Goal: Task Accomplishment & Management: Complete application form

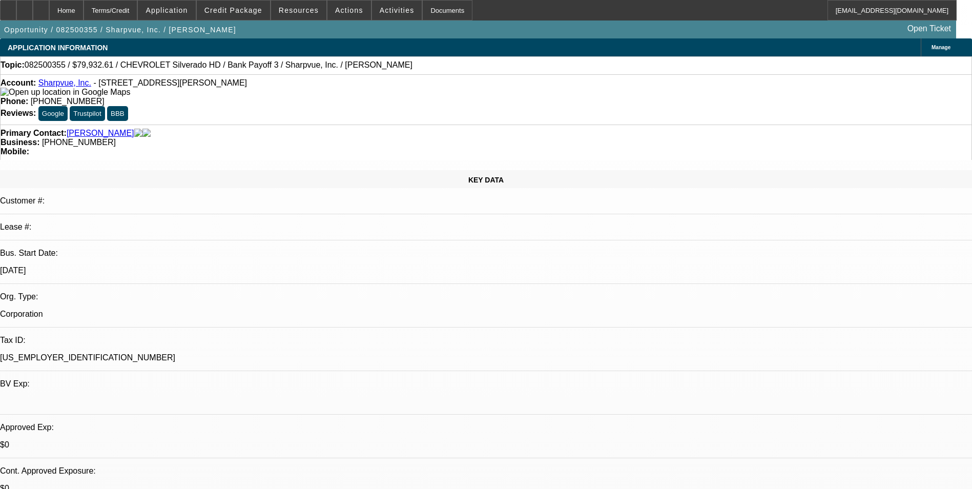
select select "0"
select select "2"
select select "0"
select select "1"
select select "2"
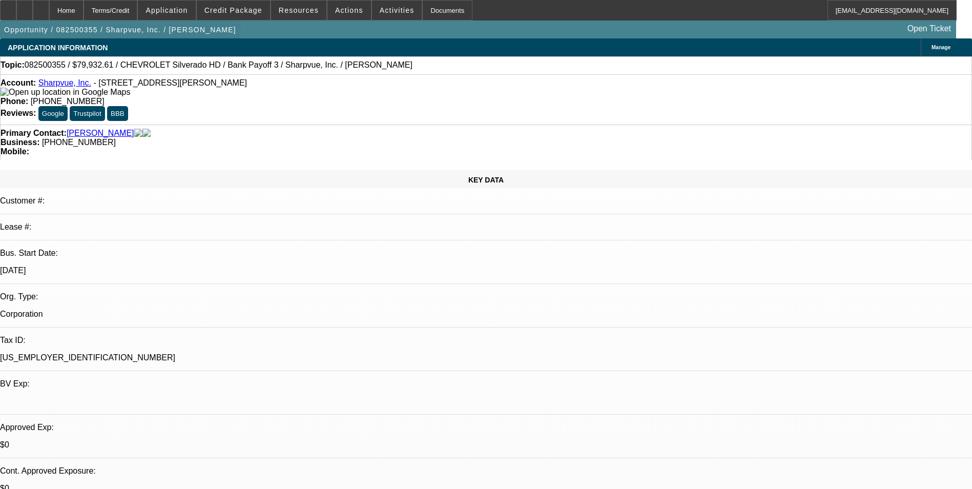
select select "6"
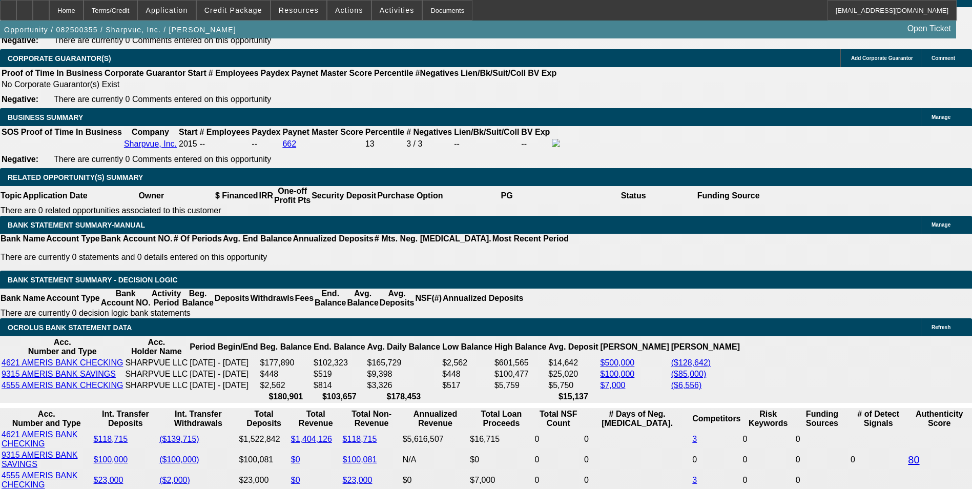
scroll to position [1588, 0]
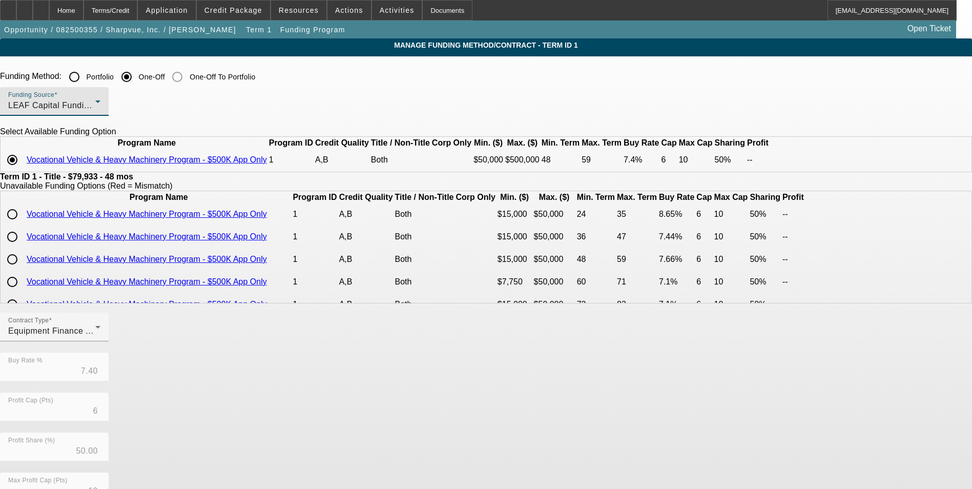
click at [95, 108] on div "LEAF Capital Funding, LLC" at bounding box center [51, 105] width 87 height 12
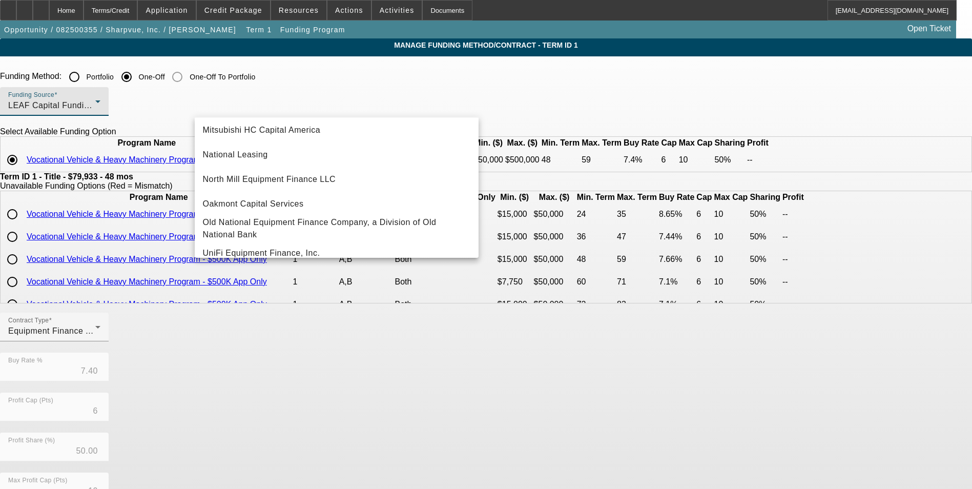
scroll to position [290, 0]
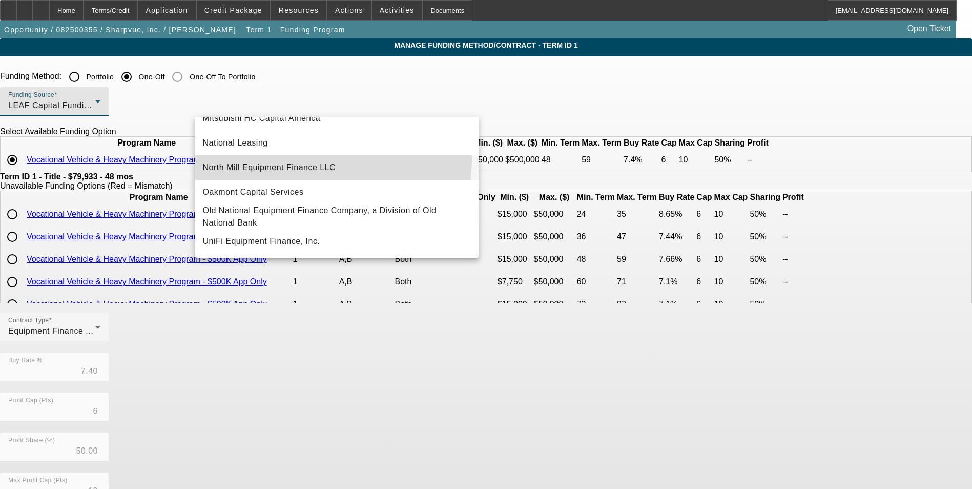
click at [294, 155] on mat-option "North Mill Equipment Finance LLC" at bounding box center [337, 167] width 284 height 25
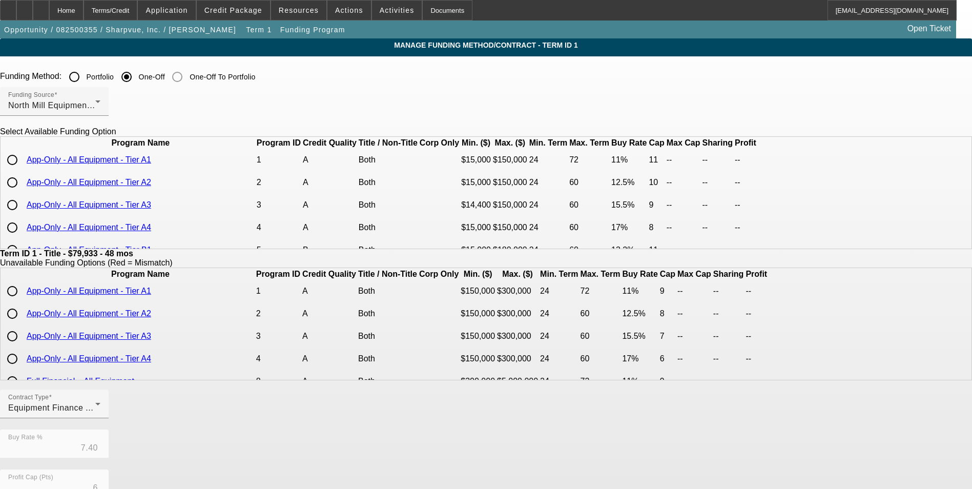
click at [23, 170] on input "radio" at bounding box center [12, 160] width 20 height 20
radio input "true"
type input "11.00"
type input "11"
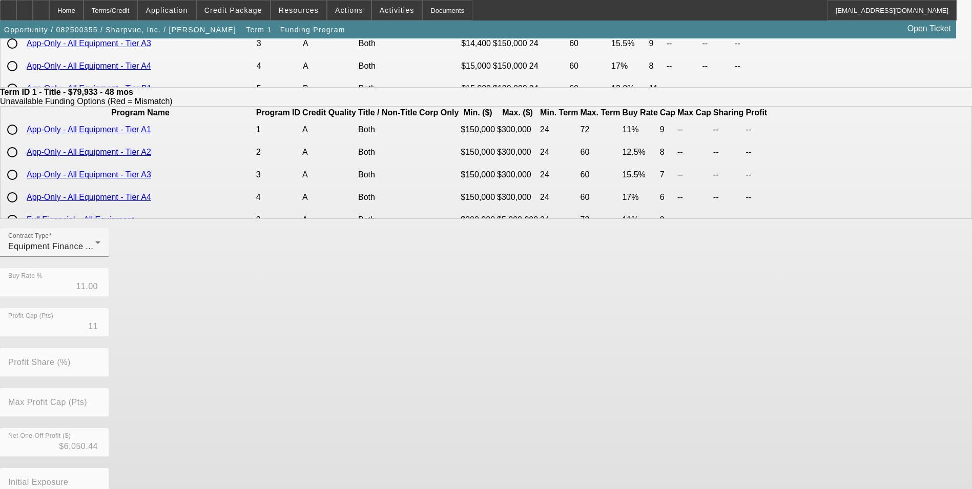
scroll to position [220, 0]
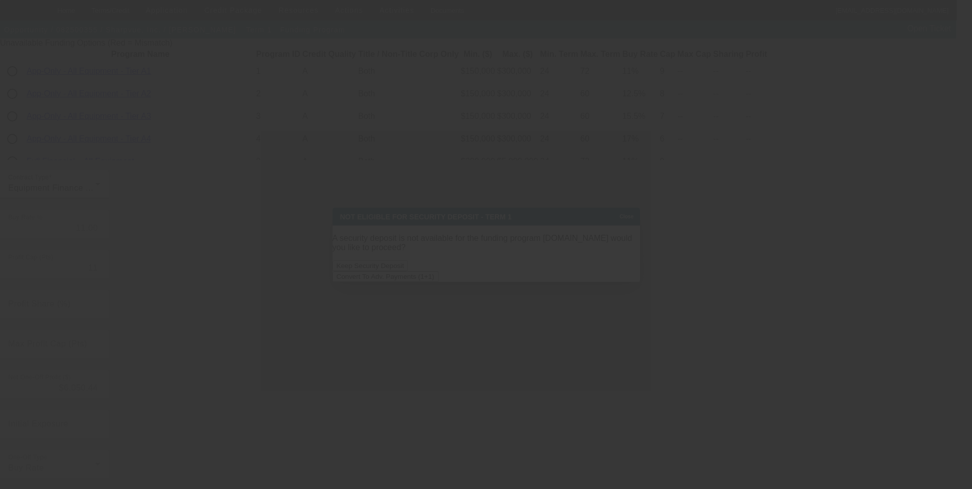
scroll to position [0, 0]
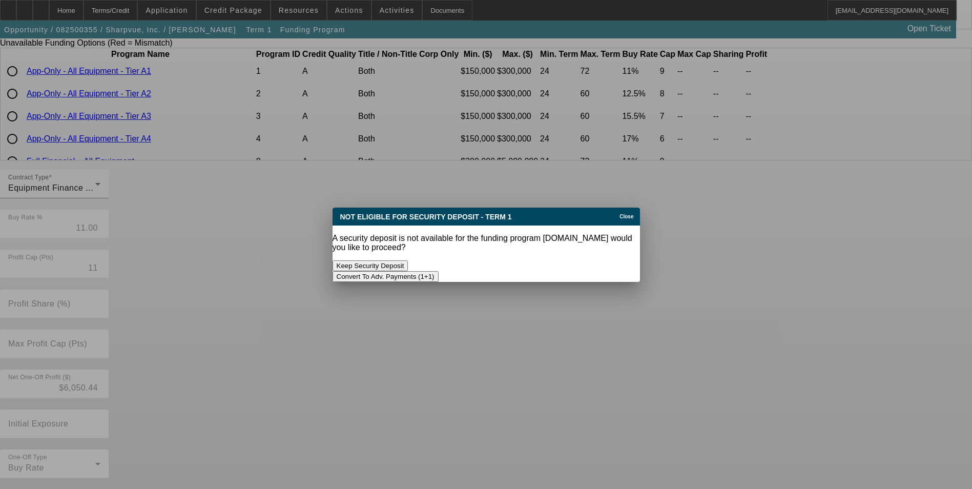
click at [438, 271] on button "Convert To Adv. Payments (1+1)" at bounding box center [385, 276] width 106 height 11
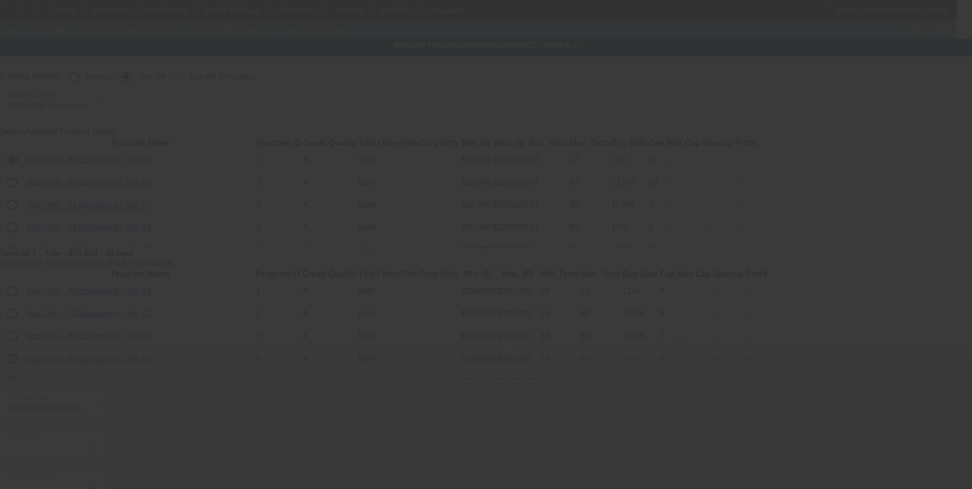
scroll to position [220, 0]
type input "7.40"
type input "6"
type input "50.00"
type input "10"
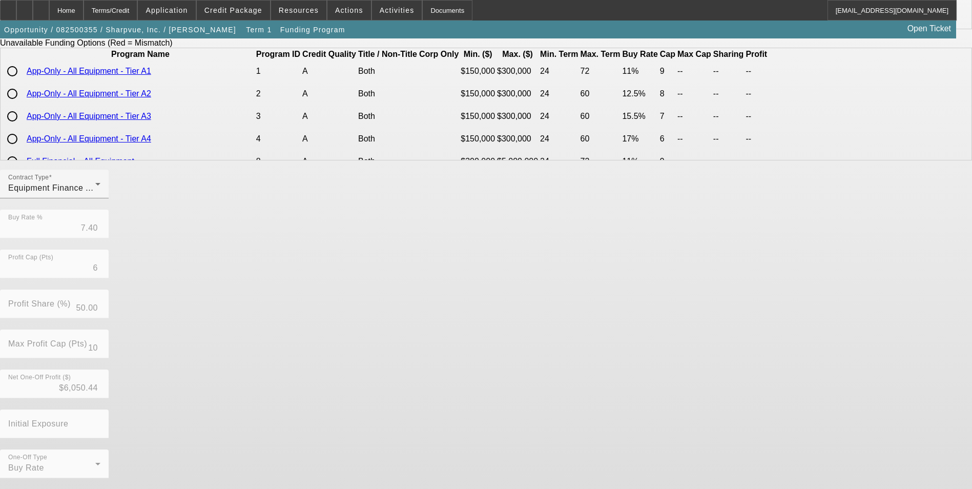
scroll to position [0, 0]
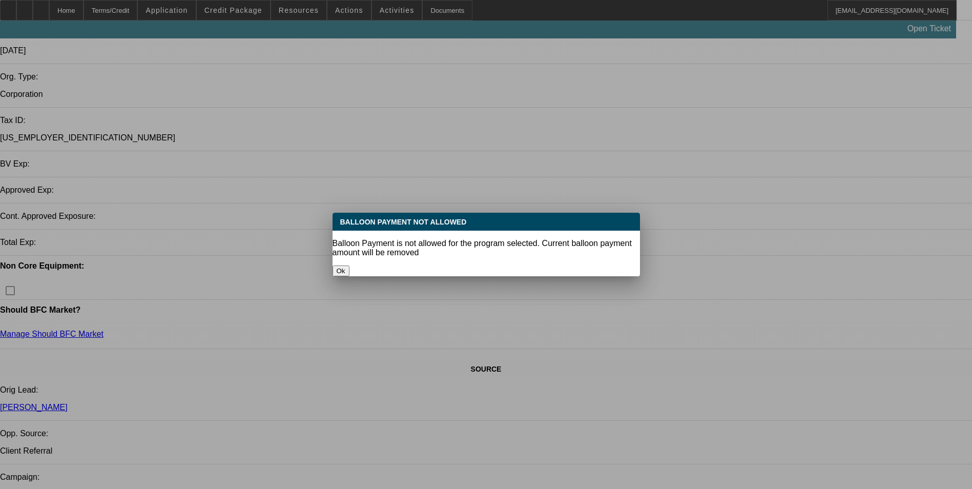
select select "0"
select select "6"
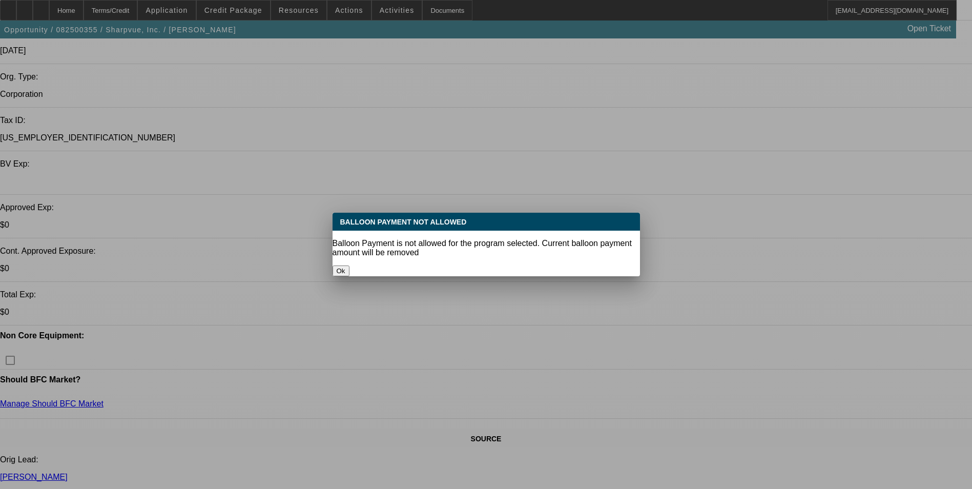
click at [349, 265] on button "Ok" at bounding box center [340, 270] width 17 height 11
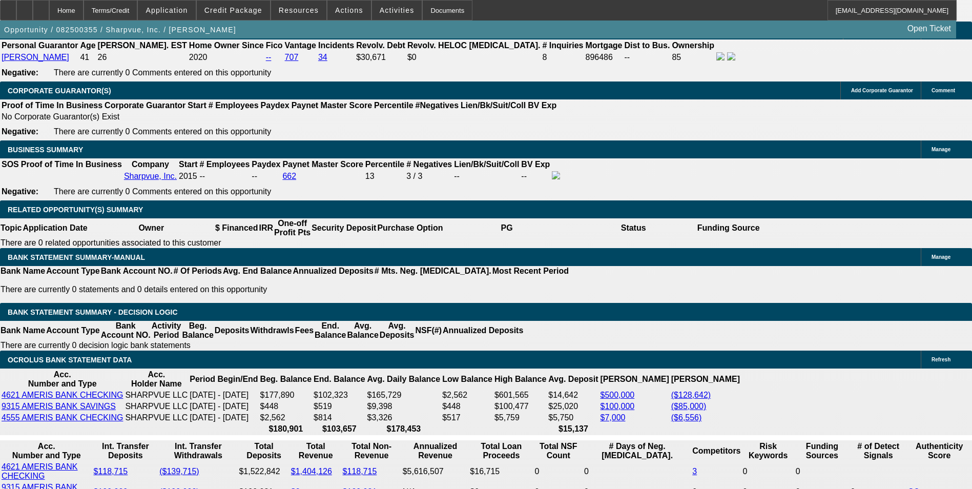
scroll to position [1603, 0]
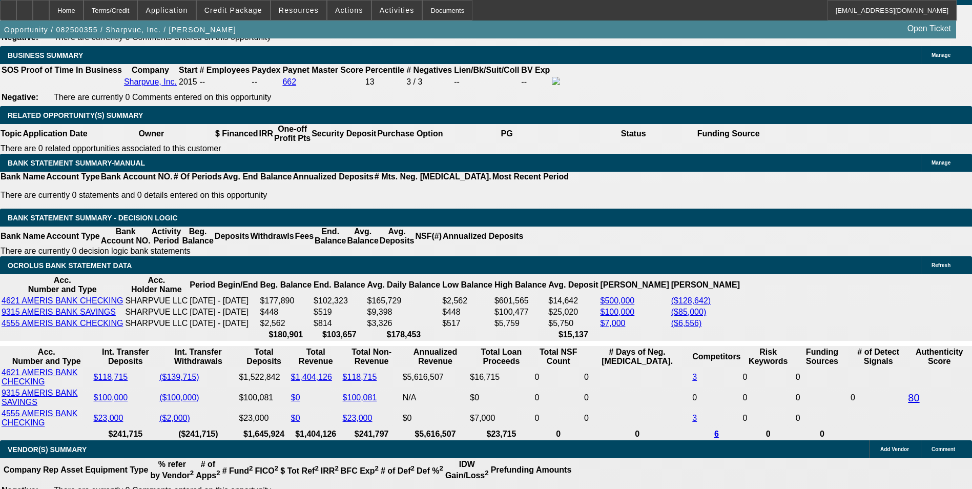
drag, startPoint x: 219, startPoint y: 252, endPoint x: 277, endPoint y: 251, distance: 57.9
type input "UNKNOWN"
type input "1"
type input "$1,699.48"
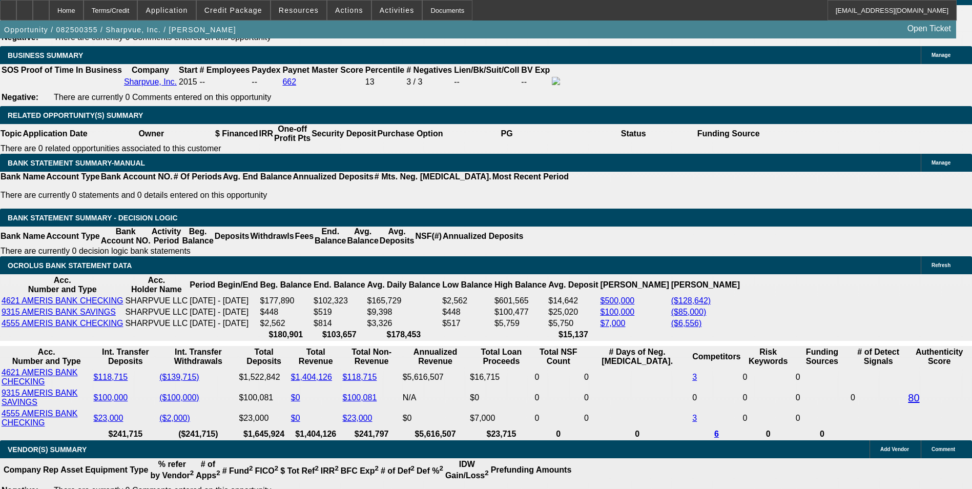
type input "13"
type input "$2,144.39"
type input "13.9"
type input "$2,180.27"
type input "13.9"
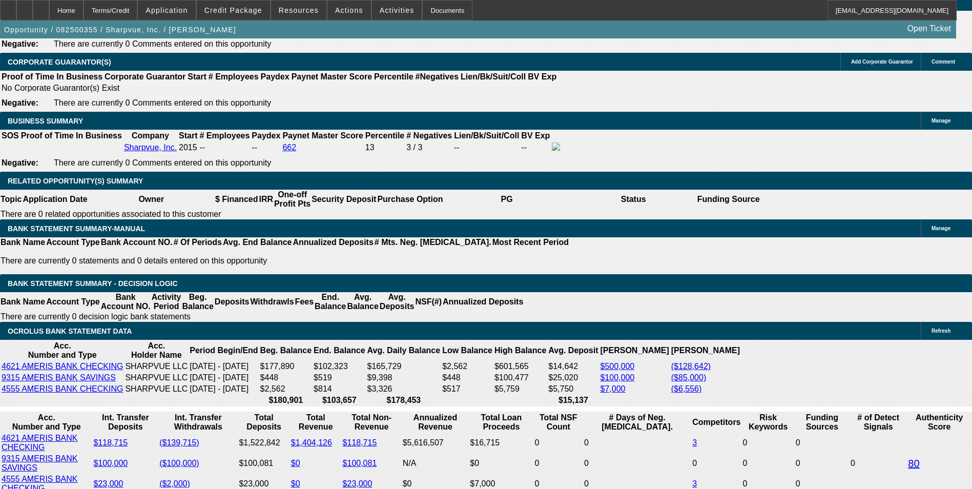
scroll to position [1449, 0]
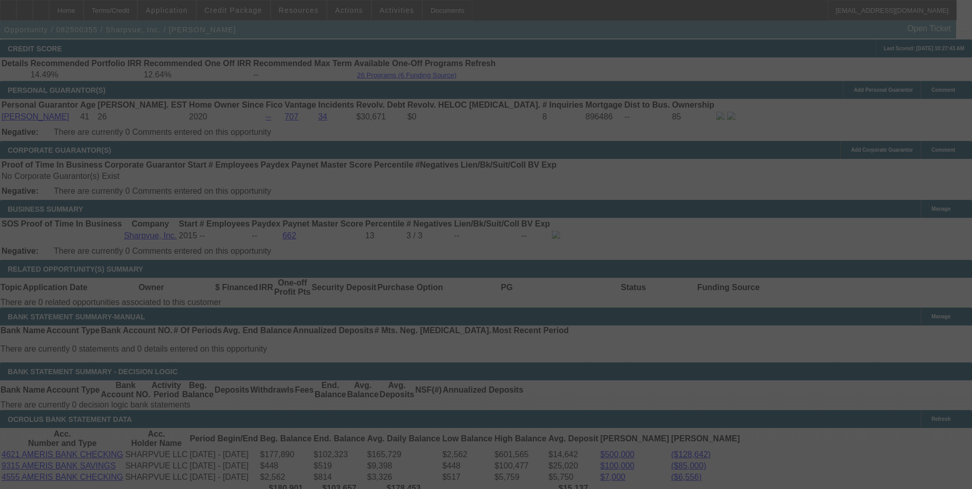
scroll to position [1508, 0]
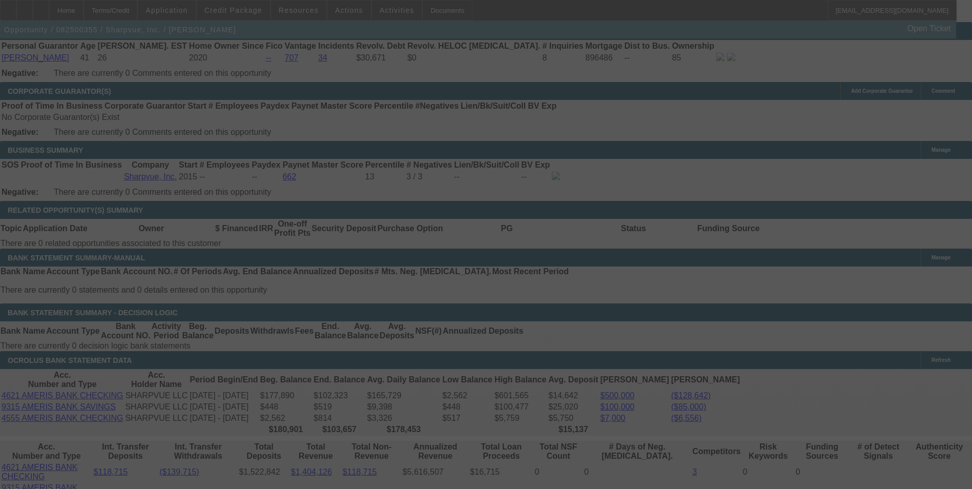
select select "0"
select select "6"
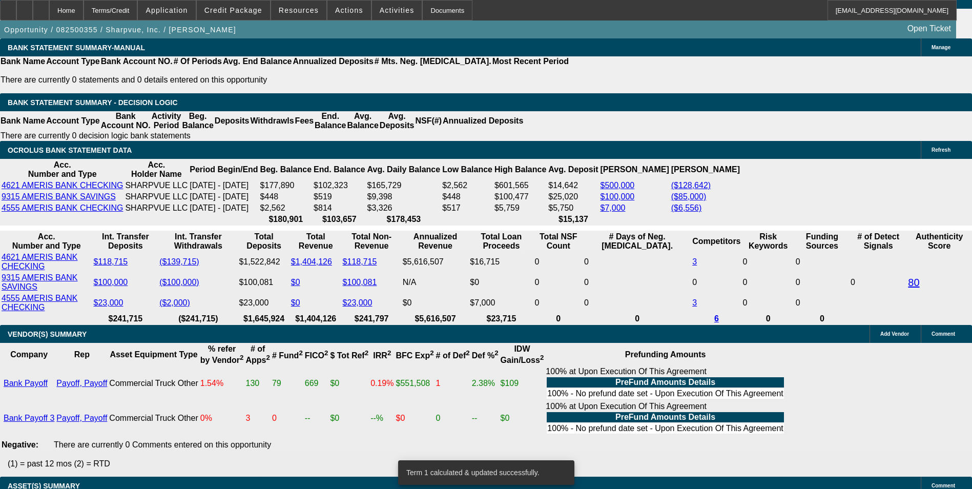
scroll to position [1764, 0]
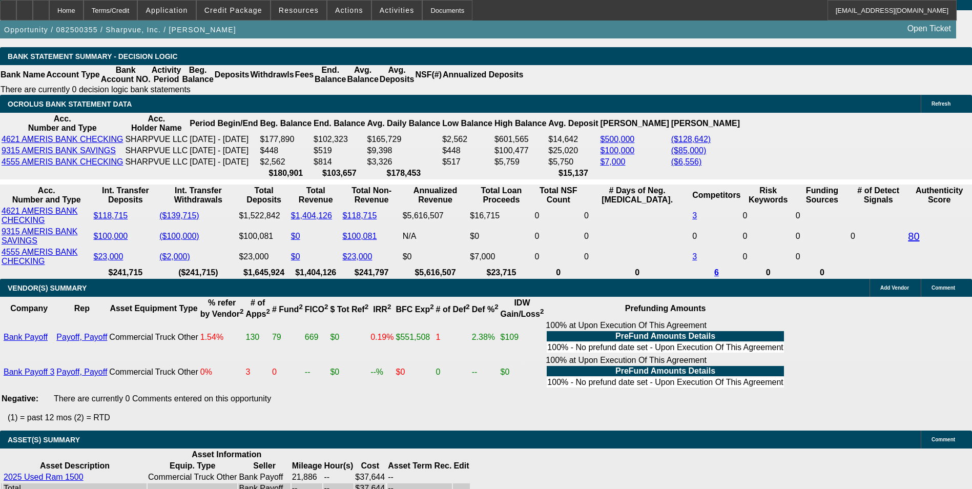
drag, startPoint x: 220, startPoint y: 151, endPoint x: 277, endPoint y: 143, distance: 57.8
type input "UNKNOWN"
type input "1"
type input "$1,699.48"
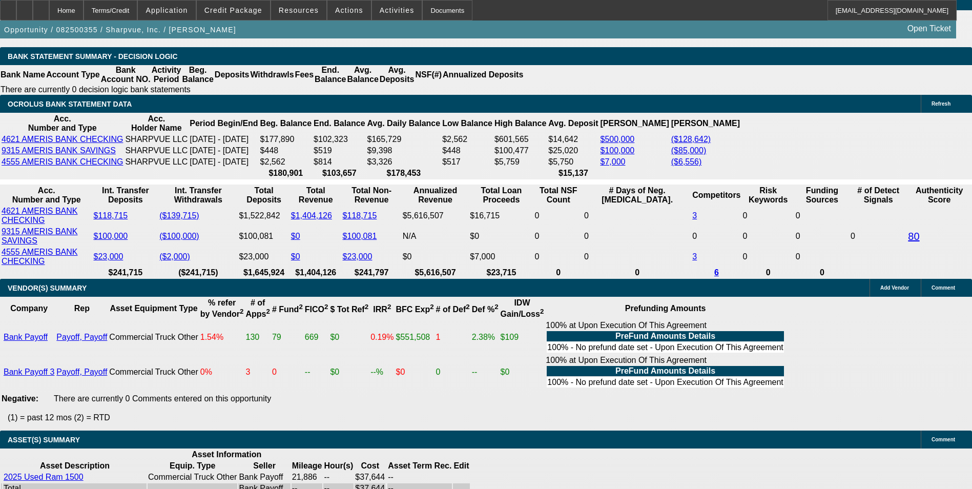
type input "13"
drag, startPoint x: 379, startPoint y: 195, endPoint x: 374, endPoint y: 189, distance: 7.0
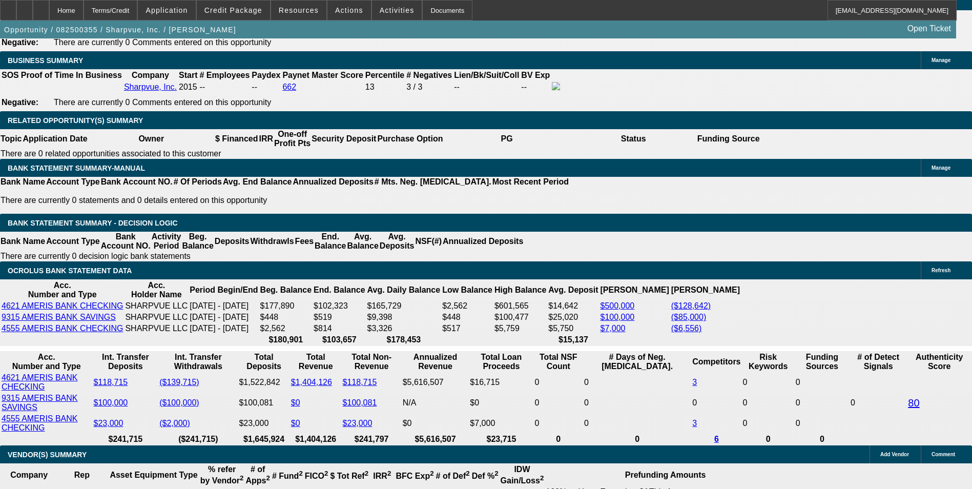
scroll to position [1508, 0]
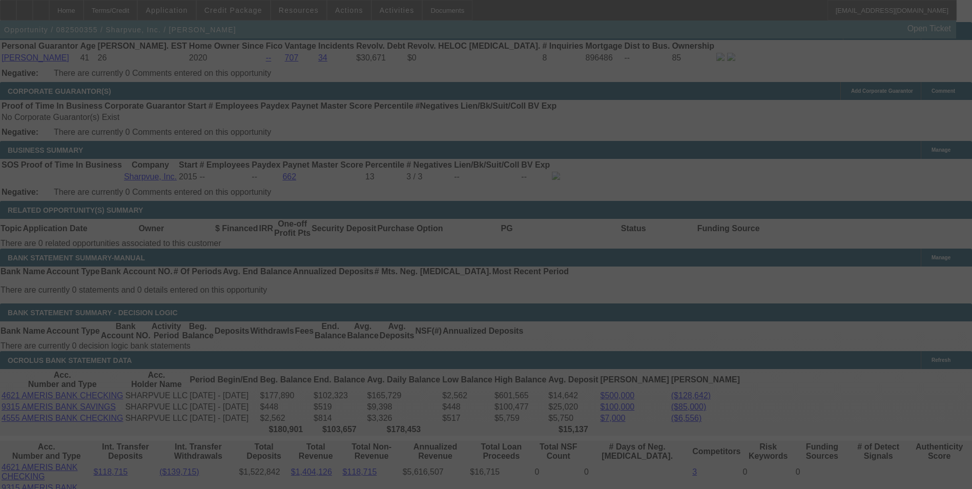
type input "$2,144.39"
select select "0"
select select "6"
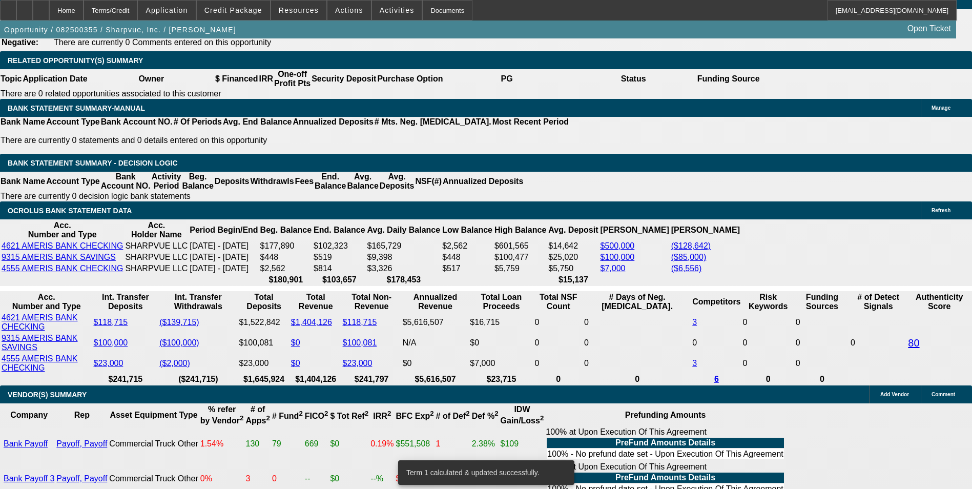
scroll to position [1662, 0]
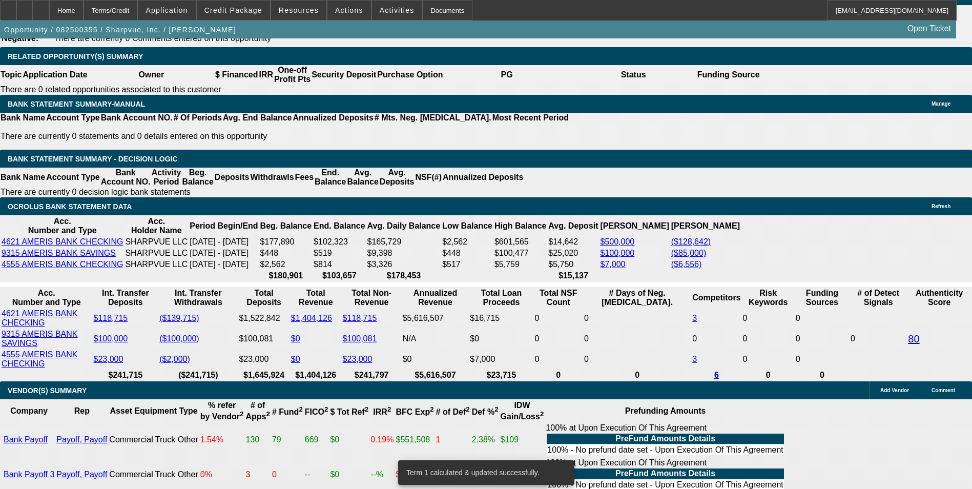
drag, startPoint x: 223, startPoint y: 257, endPoint x: 273, endPoint y: 243, distance: 51.1
type input "UNKNOWN"
type input "13"
type input "$2,144.39"
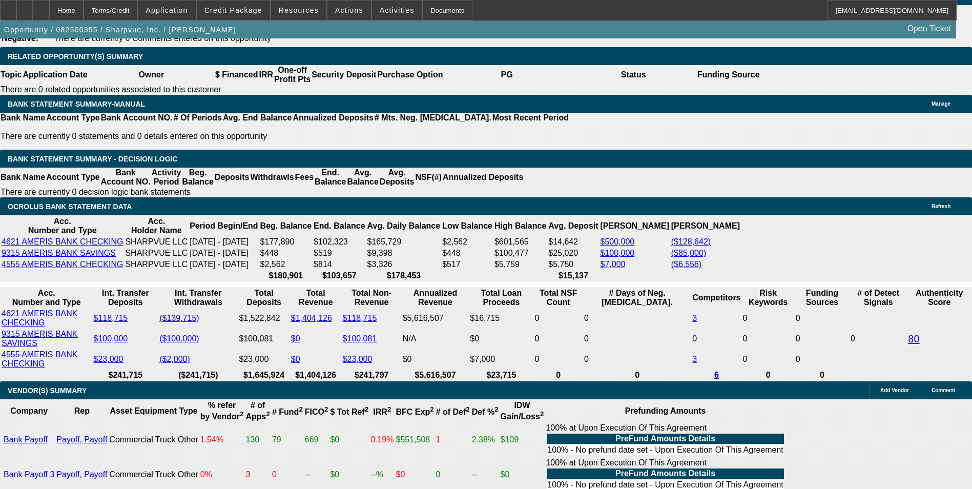
type input "13"
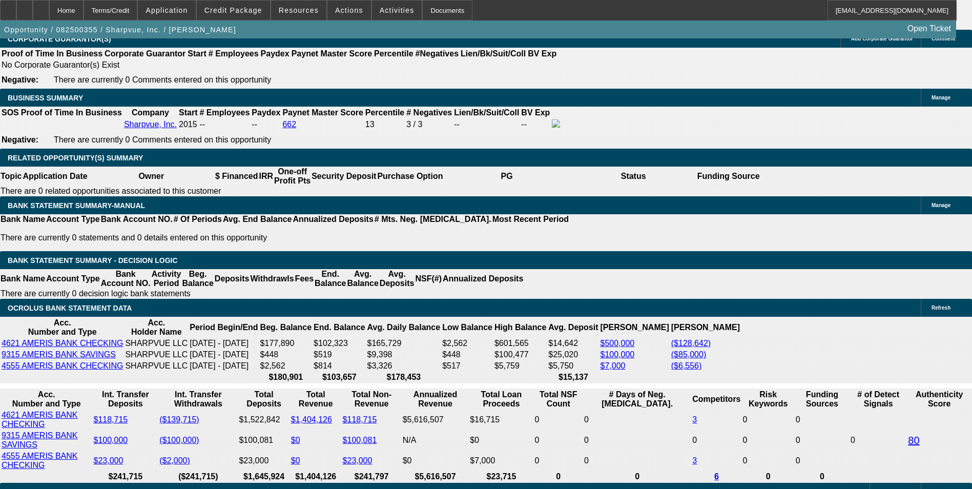
scroll to position [1457, 0]
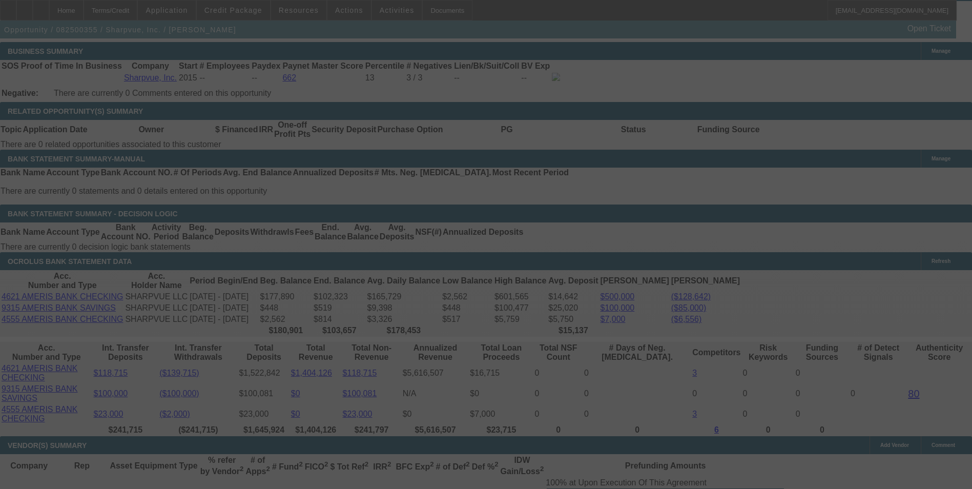
scroll to position [1611, 0]
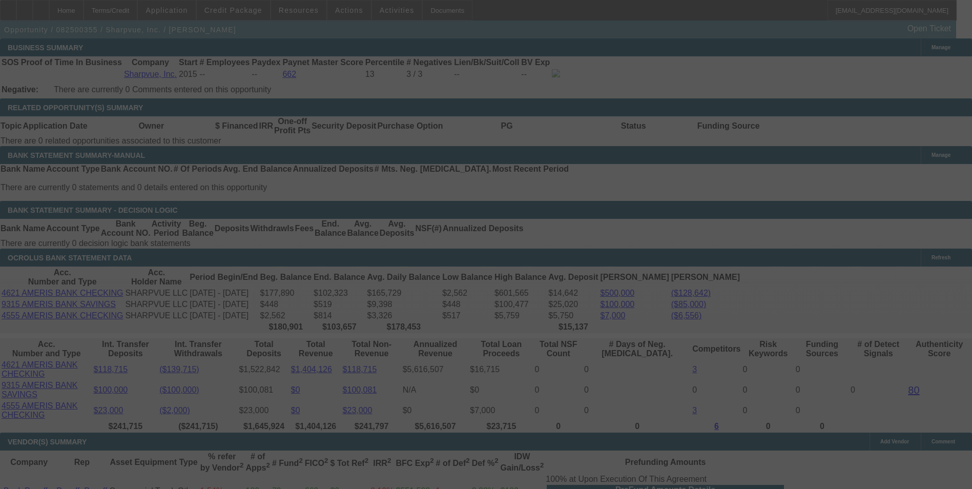
select select "0"
select select "6"
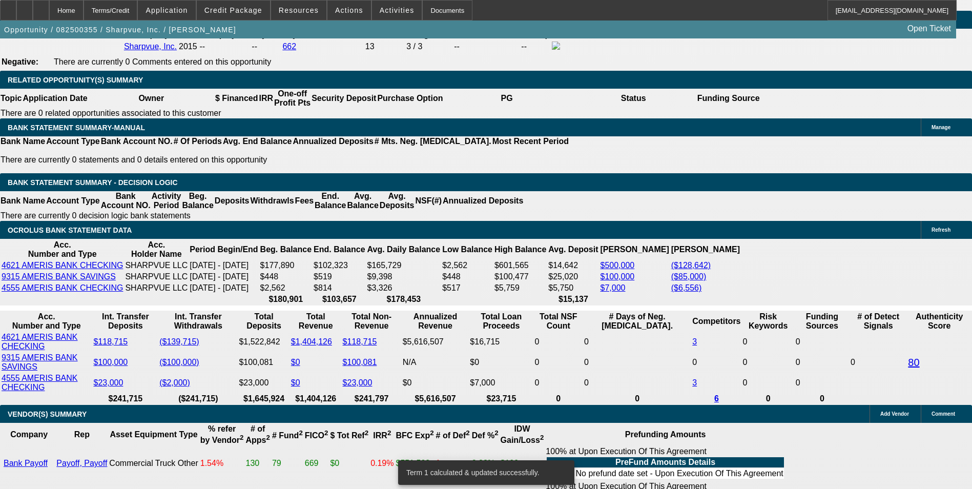
scroll to position [1662, 0]
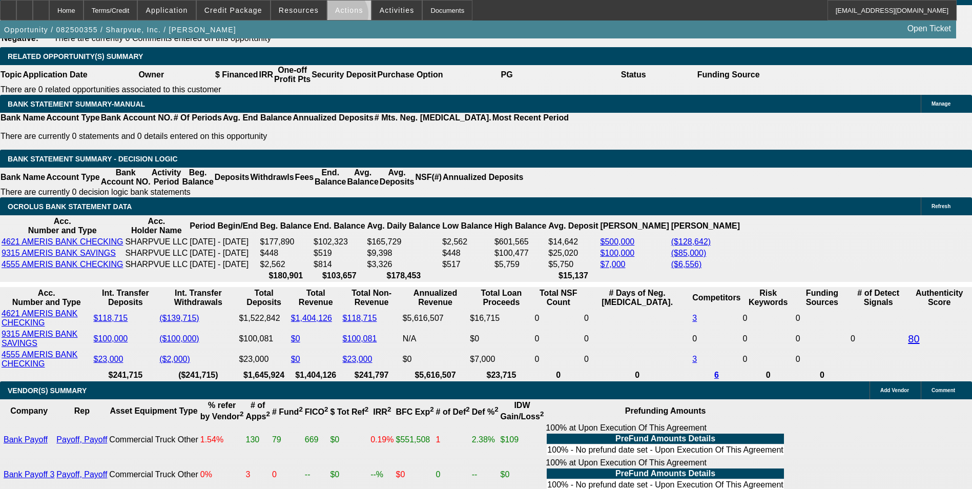
click at [337, 16] on span at bounding box center [349, 10] width 44 height 25
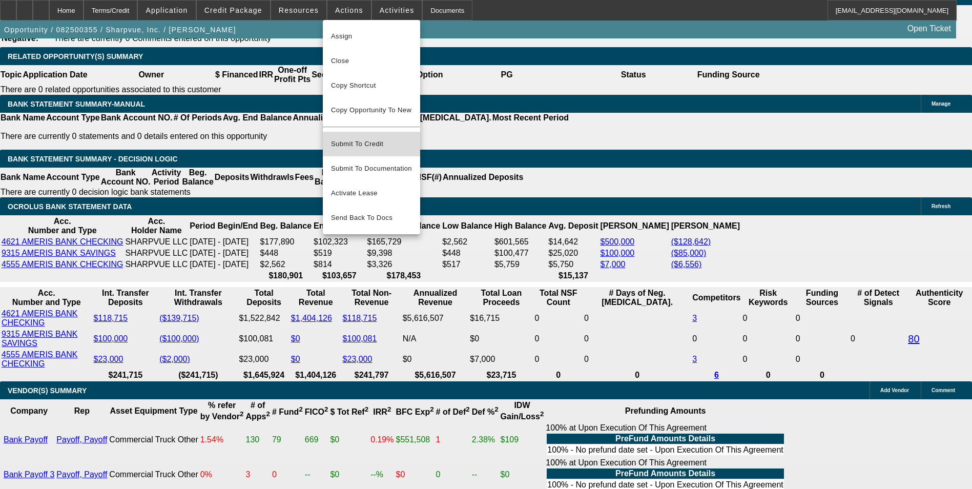
click at [383, 138] on span "Submit To Credit" at bounding box center [371, 144] width 81 height 12
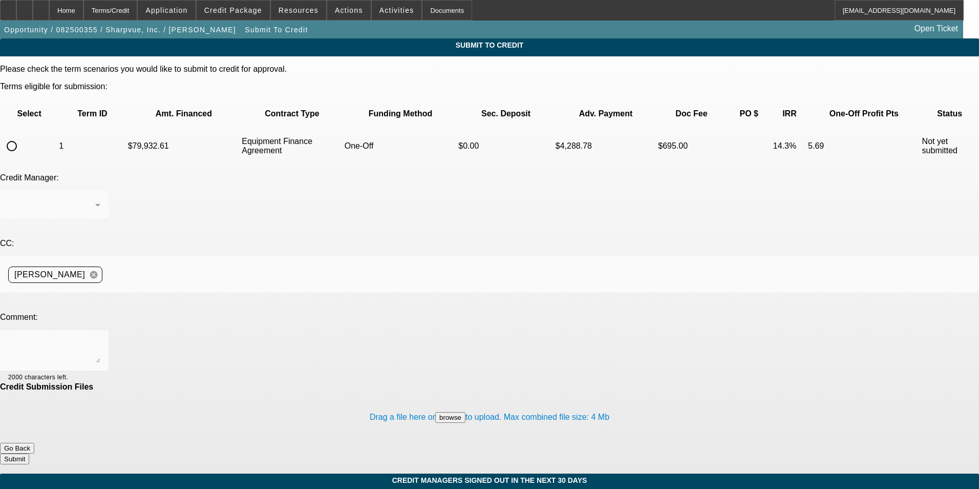
click at [22, 136] on input "radio" at bounding box center [12, 146] width 20 height 20
radio input "true"
click at [100, 338] on textarea at bounding box center [54, 350] width 92 height 25
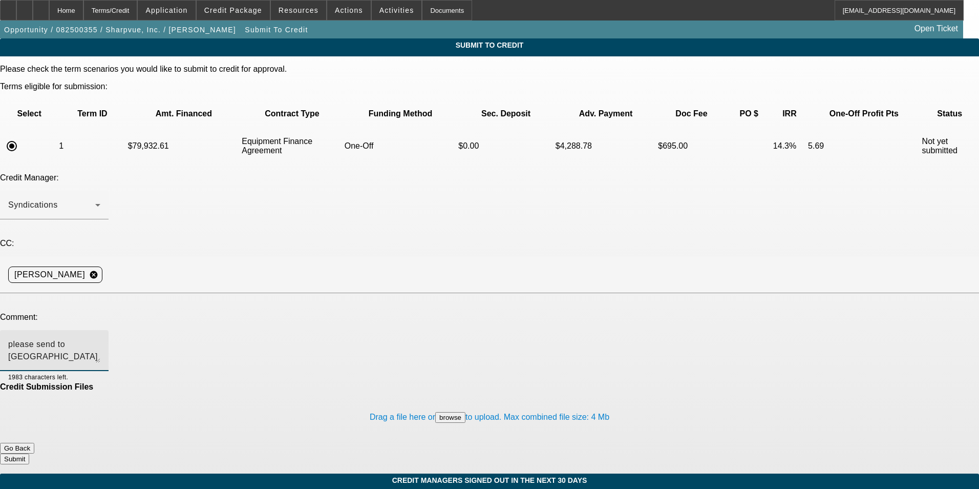
type textarea "please send to [GEOGRAPHIC_DATA]"
click at [29, 453] on button "Submit" at bounding box center [14, 458] width 29 height 11
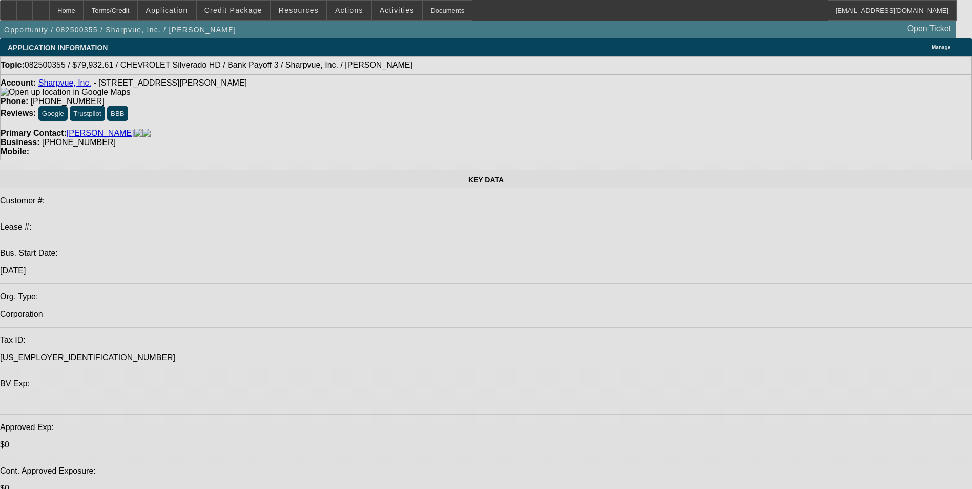
select select "0"
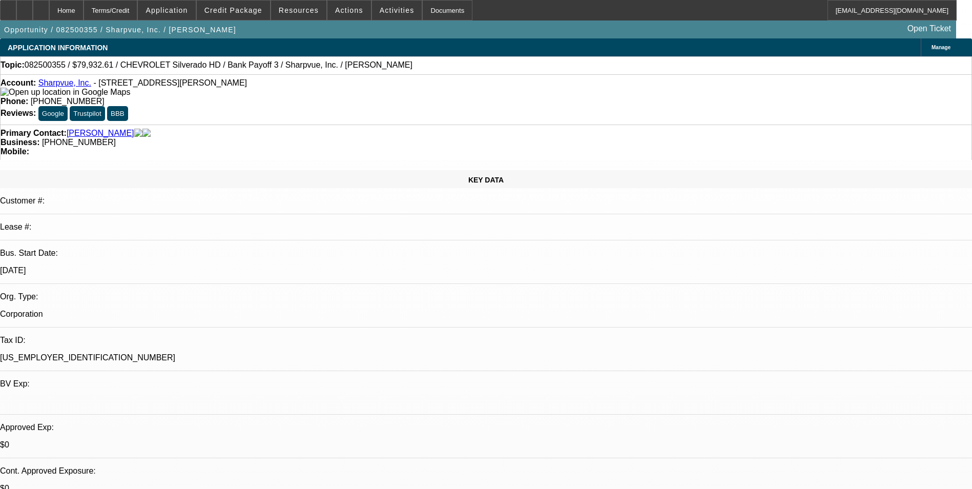
select select "0"
select select "6"
